Goal: Navigation & Orientation: Find specific page/section

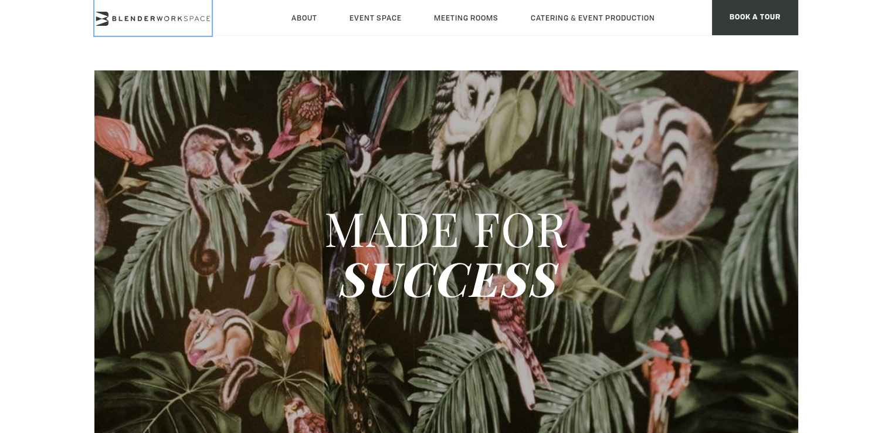
click at [171, 19] on icon at bounding box center [152, 19] width 117 height 14
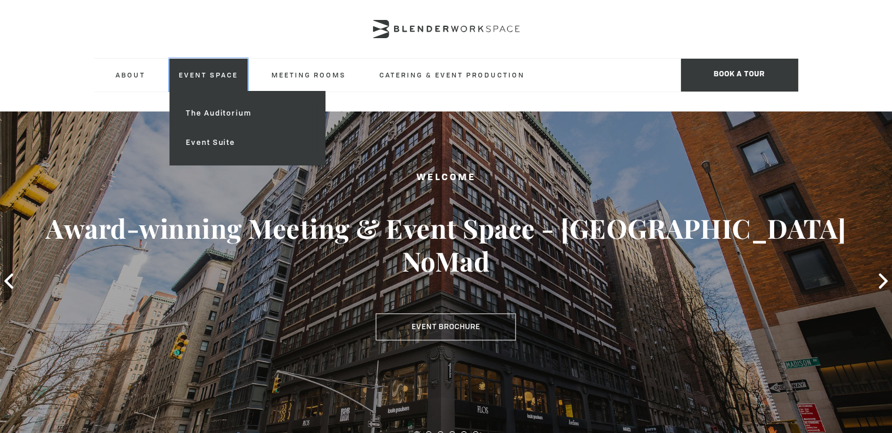
click at [174, 71] on link "Event Space" at bounding box center [208, 75] width 78 height 32
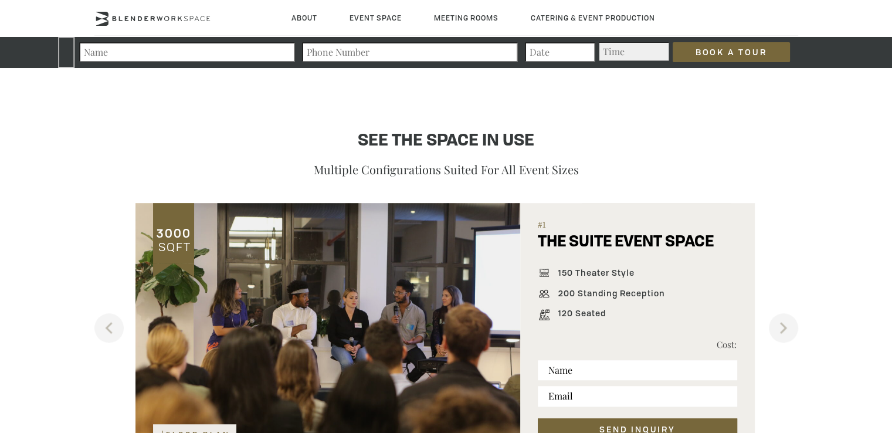
scroll to position [762, 0]
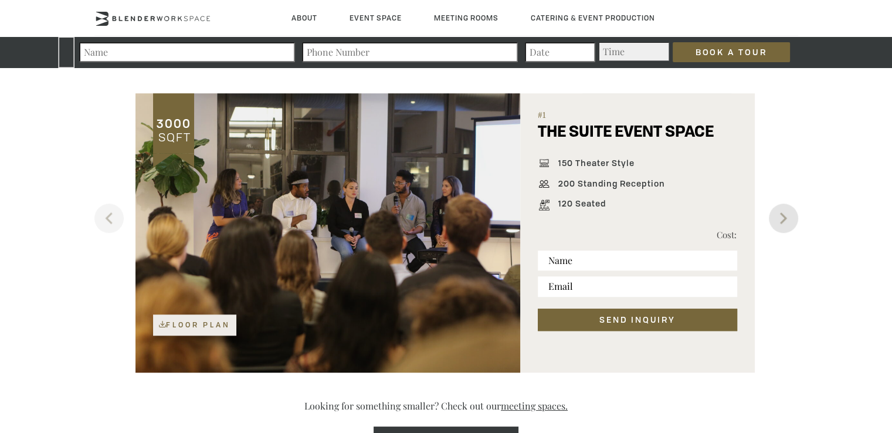
click at [784, 216] on button "Next" at bounding box center [783, 217] width 29 height 29
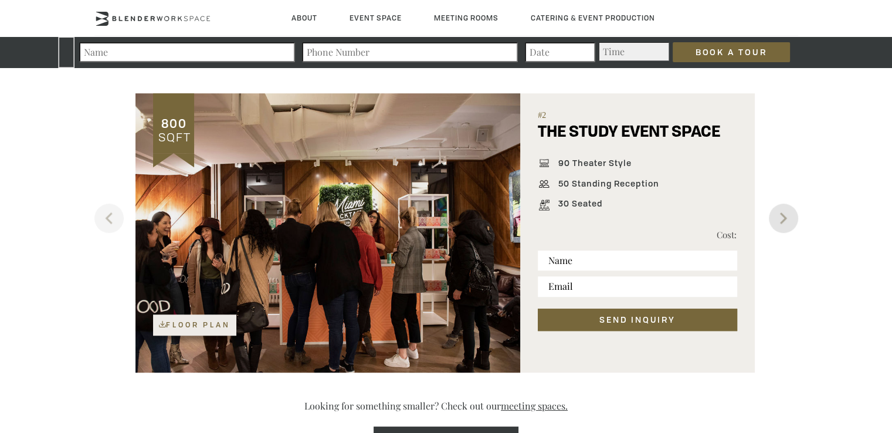
click at [784, 216] on button "Next" at bounding box center [783, 217] width 29 height 29
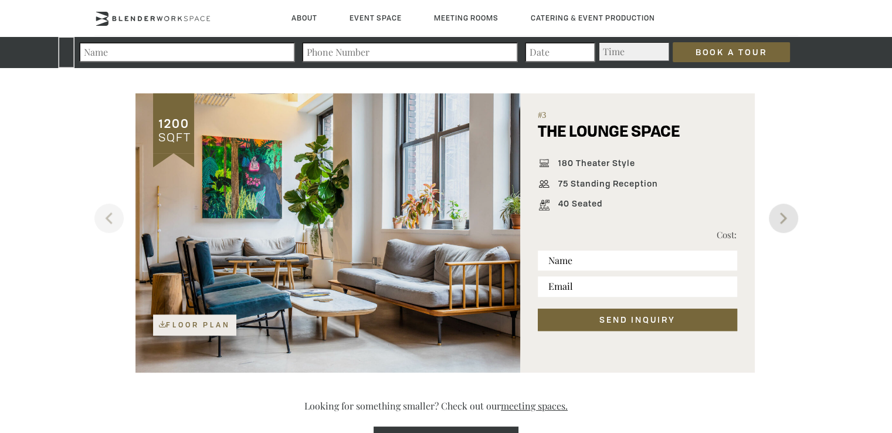
click at [784, 216] on button "Next" at bounding box center [783, 217] width 29 height 29
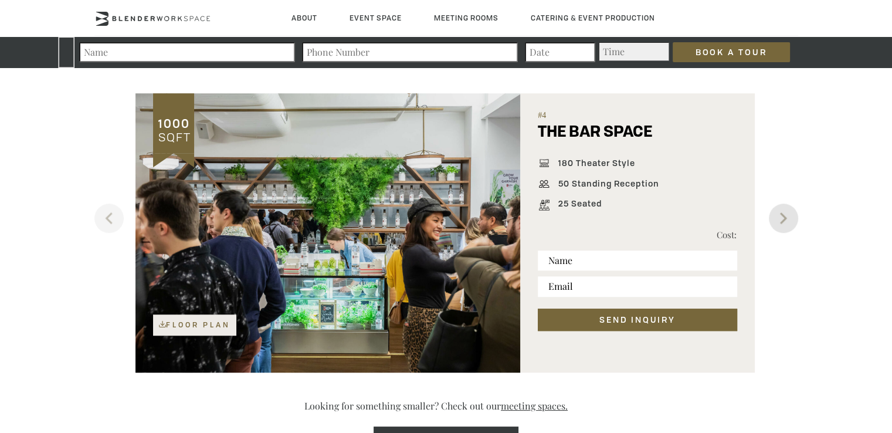
click at [784, 216] on button "Next" at bounding box center [783, 217] width 29 height 29
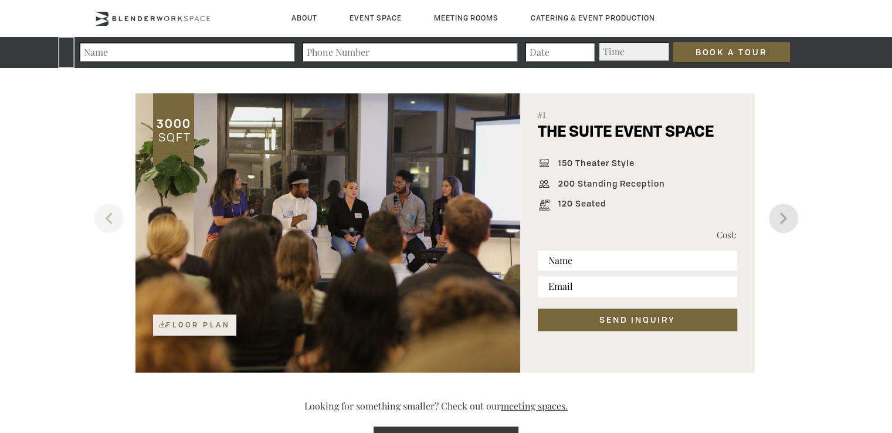
click at [784, 216] on button "Next" at bounding box center [783, 217] width 29 height 29
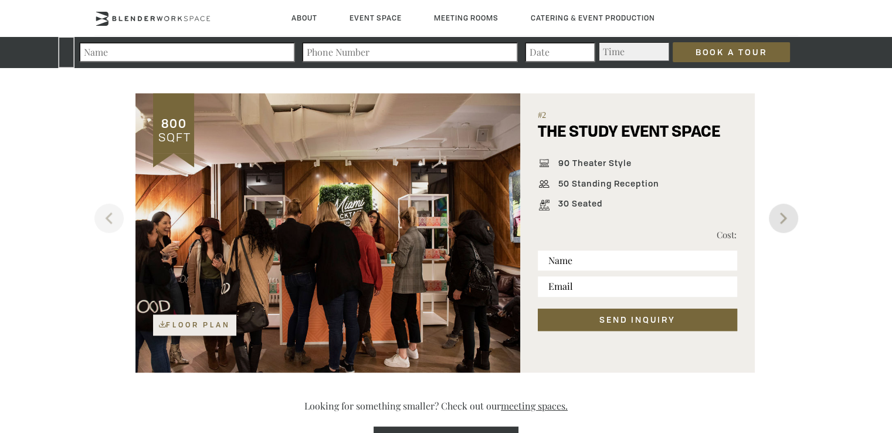
click at [784, 216] on button "Next" at bounding box center [783, 217] width 29 height 29
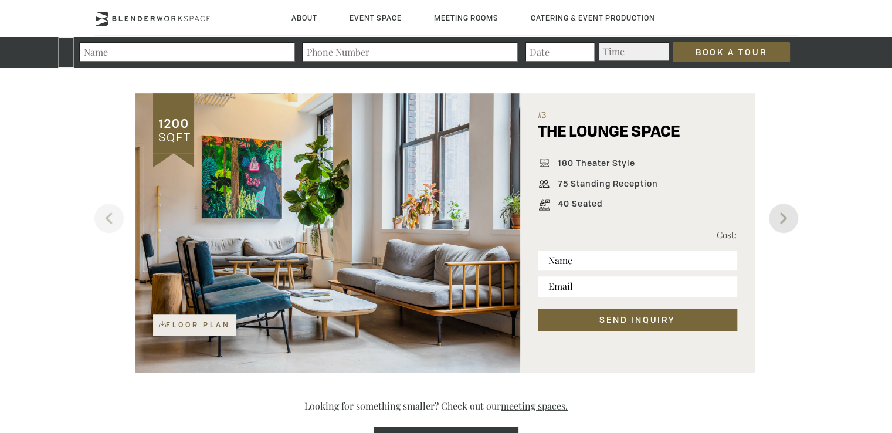
click at [784, 216] on button "Next" at bounding box center [783, 217] width 29 height 29
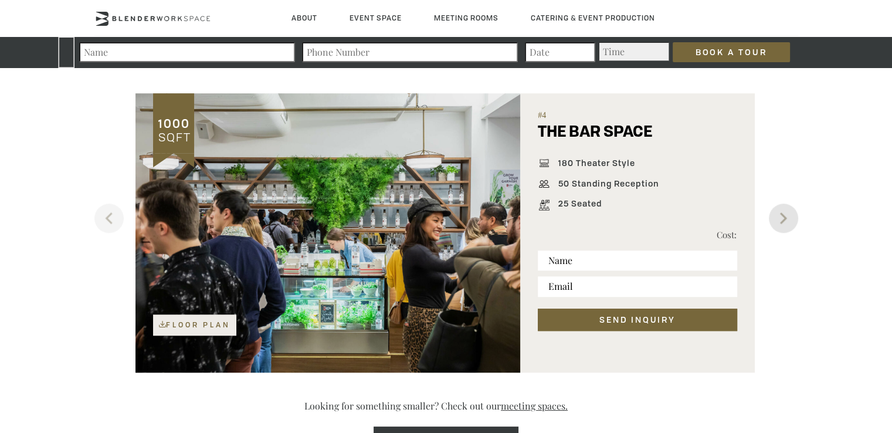
click at [783, 216] on button "Next" at bounding box center [783, 217] width 29 height 29
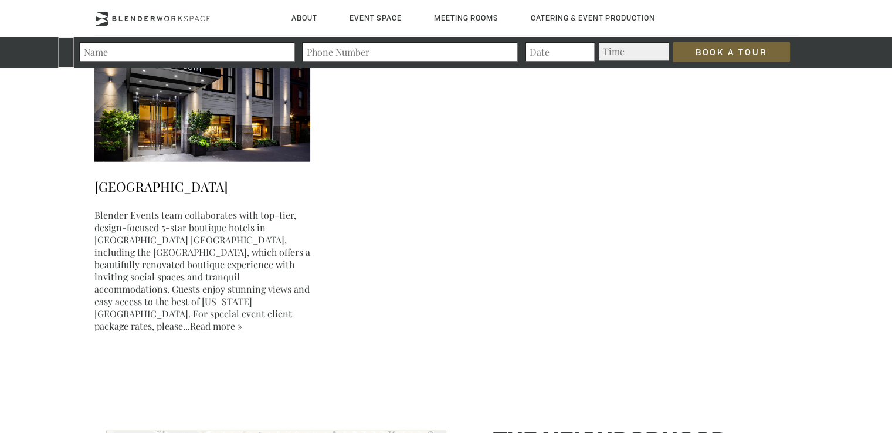
scroll to position [3347, 0]
